Goal: Information Seeking & Learning: Learn about a topic

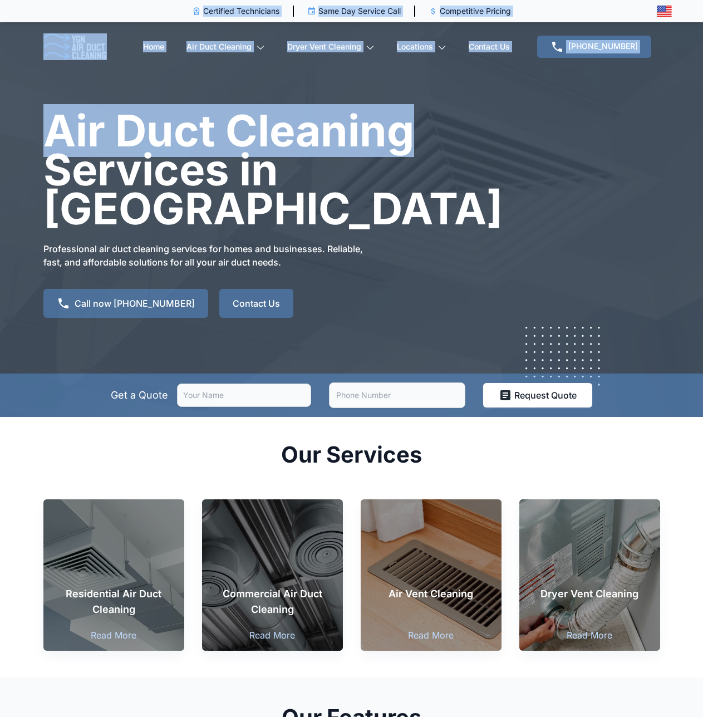
drag, startPoint x: 110, startPoint y: 9, endPoint x: 545, endPoint y: 143, distance: 454.4
click at [544, 119] on div "Certified Technicians Pro Techs Same Day Service Call Same Day Visit Competitiv…" at bounding box center [351, 358] width 703 height 717
click at [545, 143] on div "Air Duct Cleaning Services in [GEOGRAPHIC_DATA] Professional air duct cleaning …" at bounding box center [352, 225] width 635 height 229
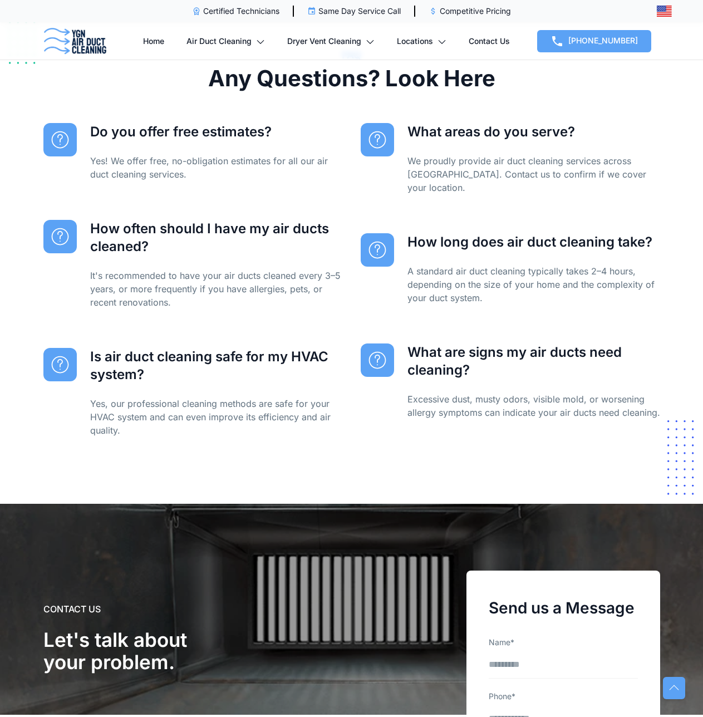
scroll to position [2896, 0]
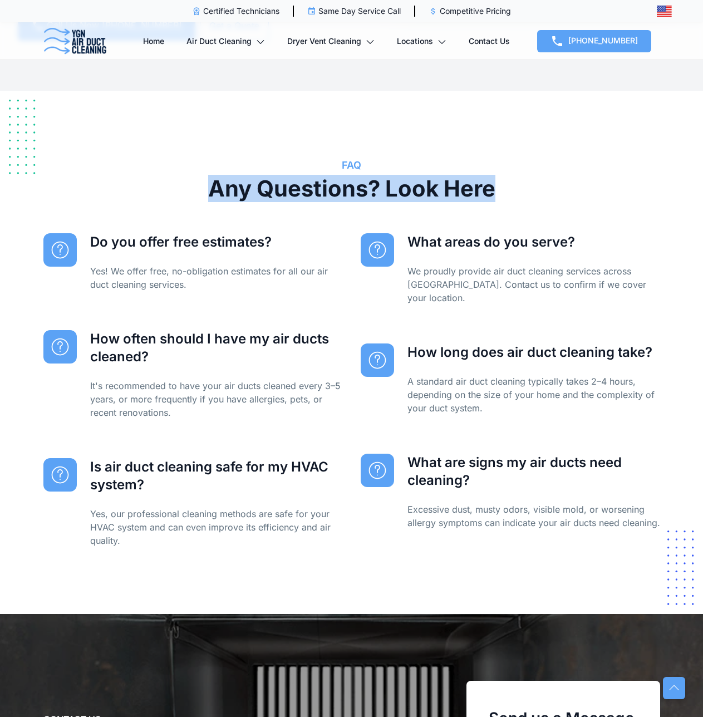
drag, startPoint x: 192, startPoint y: 158, endPoint x: 513, endPoint y: 158, distance: 321.9
click at [513, 158] on div "FAQ Any Questions? Look Here" at bounding box center [352, 196] width 635 height 76
drag, startPoint x: 323, startPoint y: 156, endPoint x: 173, endPoint y: 155, distance: 149.8
click at [173, 158] on div "FAQ Any Questions? Look Here" at bounding box center [352, 196] width 635 height 76
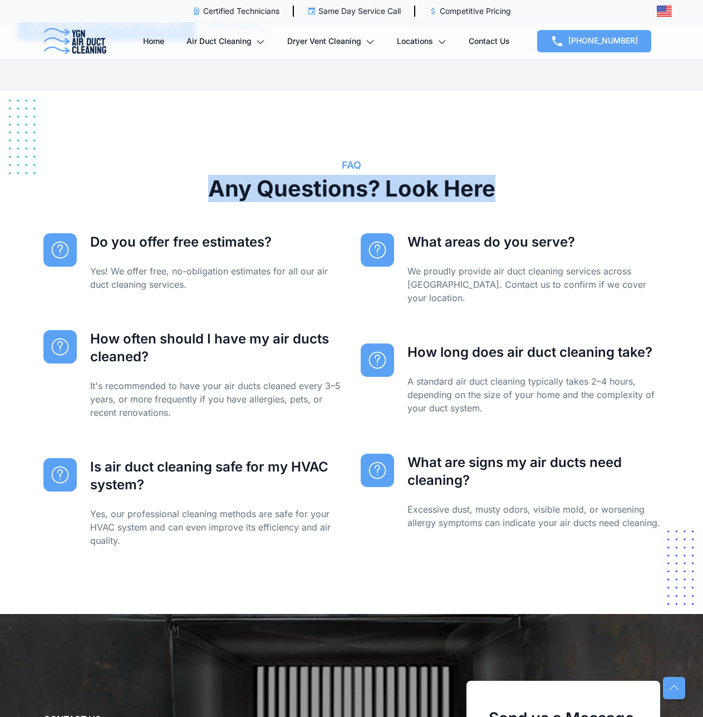
click at [173, 158] on div "FAQ Any Questions? Look Here" at bounding box center [352, 196] width 635 height 76
drag, startPoint x: 140, startPoint y: 159, endPoint x: 493, endPoint y: 155, distance: 352.5
click at [493, 158] on div "FAQ Any Questions? Look Here" at bounding box center [352, 196] width 635 height 76
click at [493, 178] on h2 "Any Questions? Look Here" at bounding box center [352, 189] width 290 height 22
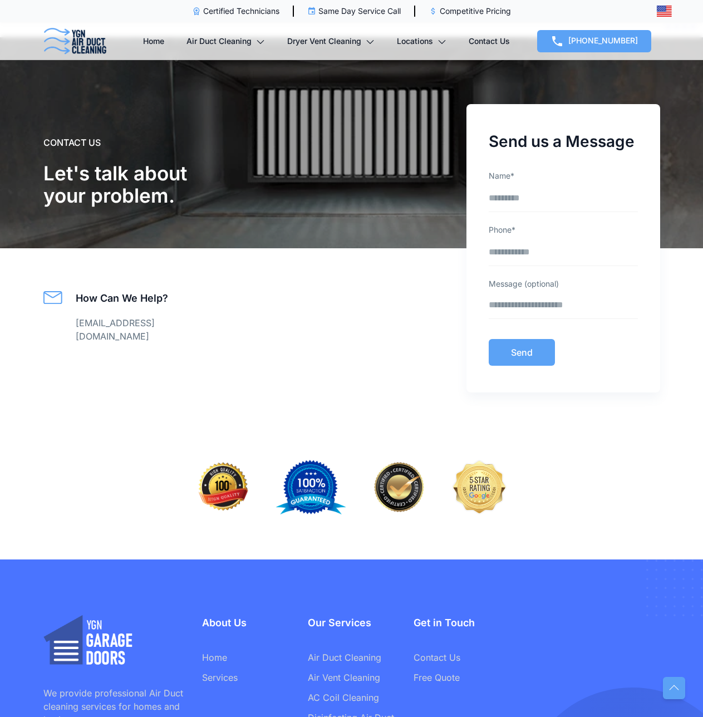
scroll to position [3524, 0]
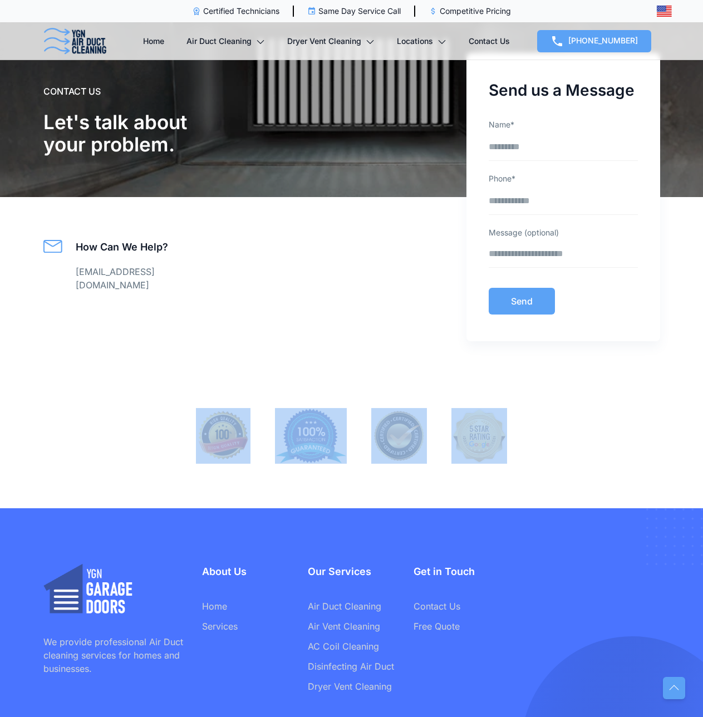
drag, startPoint x: 149, startPoint y: 379, endPoint x: 546, endPoint y: 376, distance: 397.1
click at [546, 408] on div at bounding box center [352, 436] width 635 height 56
drag, startPoint x: 587, startPoint y: 380, endPoint x: 131, endPoint y: 384, distance: 456.1
click at [131, 408] on div at bounding box center [352, 436] width 635 height 56
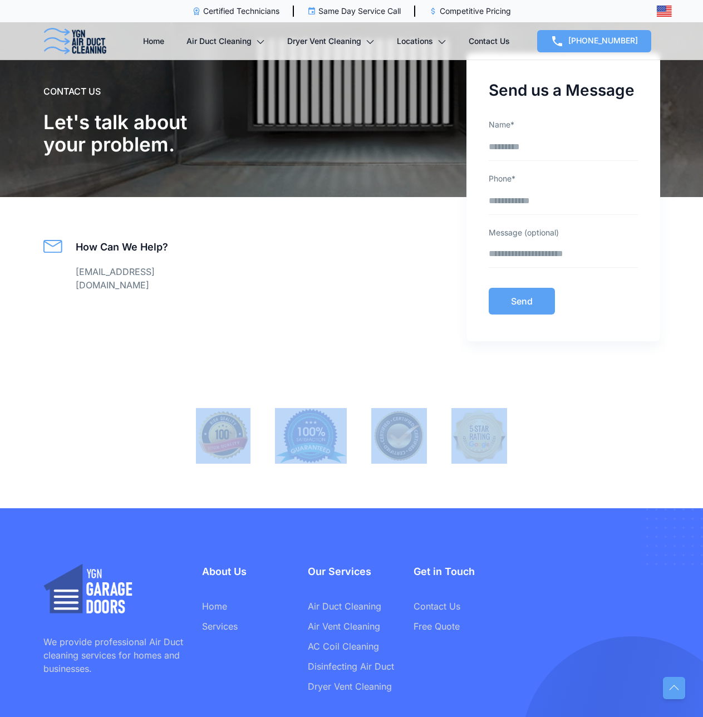
click at [131, 408] on div at bounding box center [352, 436] width 635 height 56
drag, startPoint x: 97, startPoint y: 391, endPoint x: 584, endPoint y: 393, distance: 486.7
click at [584, 408] on div at bounding box center [352, 436] width 635 height 56
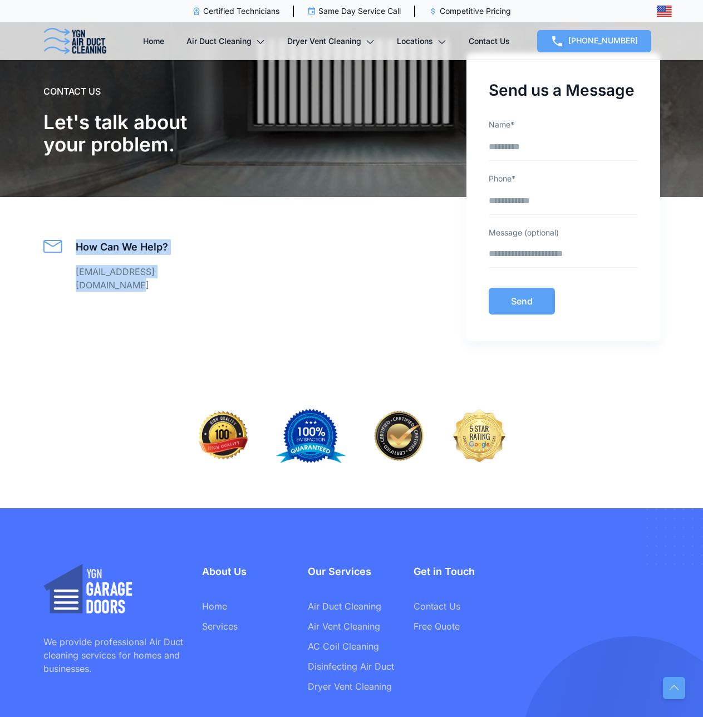
drag, startPoint x: 62, startPoint y: 240, endPoint x: 260, endPoint y: 282, distance: 202.0
click at [286, 239] on div "How Can We Help? [EMAIL_ADDRESS][DOMAIN_NAME]" at bounding box center [245, 274] width 405 height 70
click at [252, 311] on section "CONTACT US Let's talk about your problem. How Can We Help? [EMAIL_ADDRESS][DOMA…" at bounding box center [351, 197] width 703 height 423
